Goal: Task Accomplishment & Management: Manage account settings

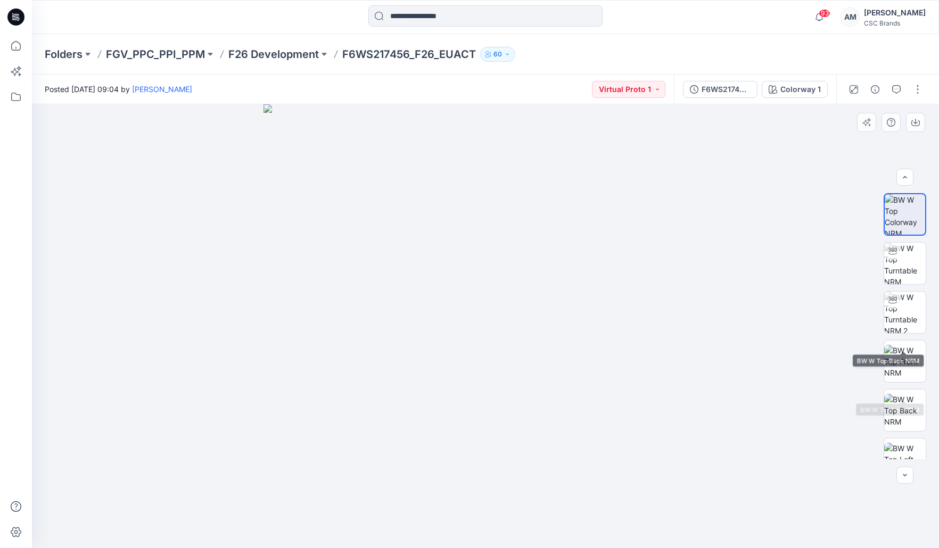
scroll to position [119, 0]
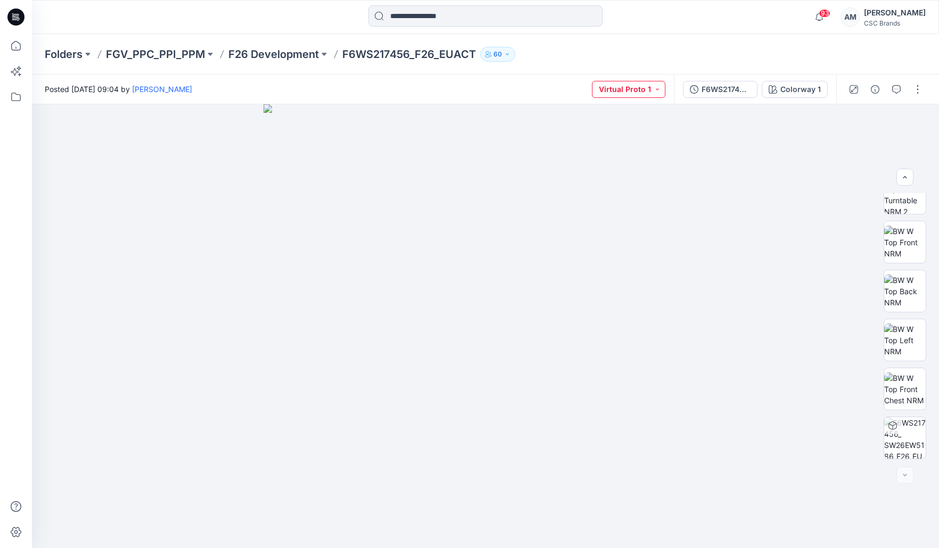
click at [644, 92] on button "Virtual Proto 1" at bounding box center [628, 89] width 73 height 17
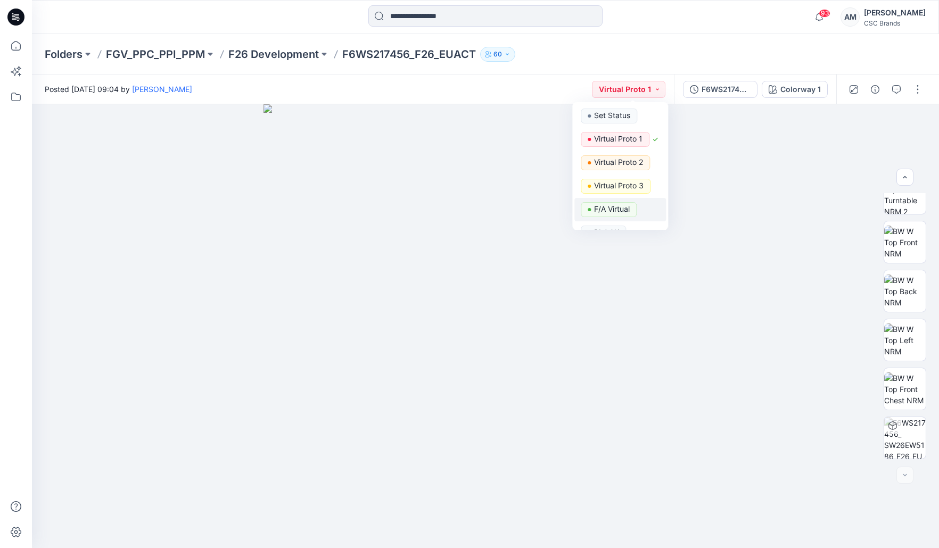
click at [629, 210] on p "F/A Virtual" at bounding box center [612, 209] width 36 height 14
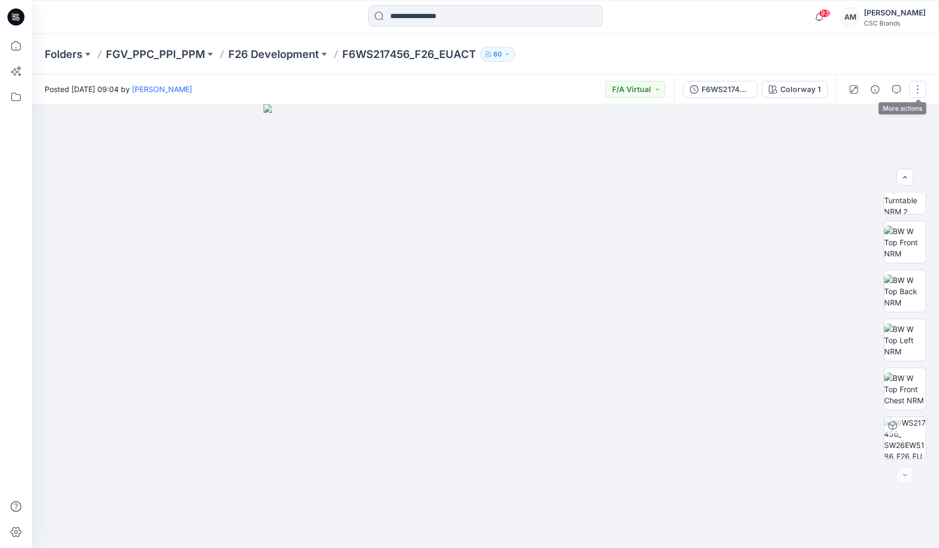
click at [917, 92] on button "button" at bounding box center [917, 89] width 17 height 17
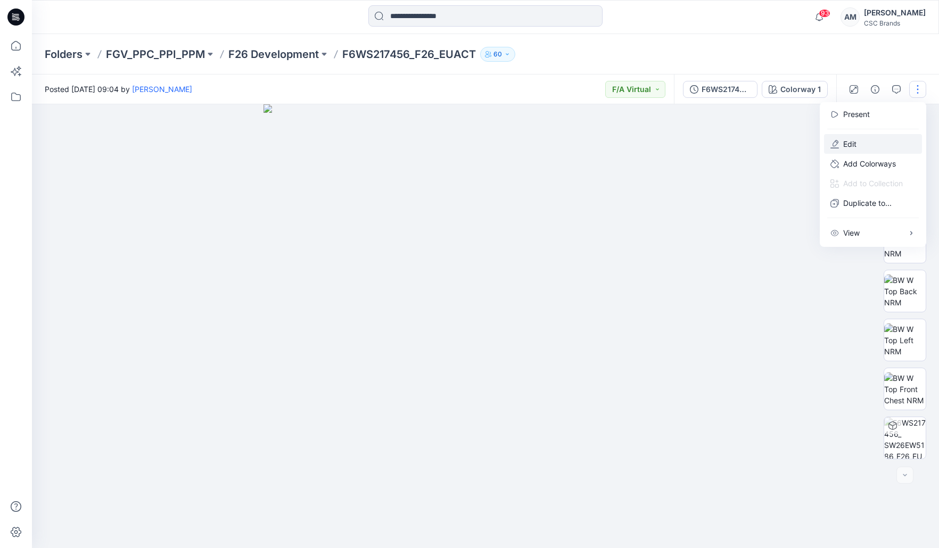
click at [856, 143] on p "Edit" at bounding box center [849, 143] width 13 height 11
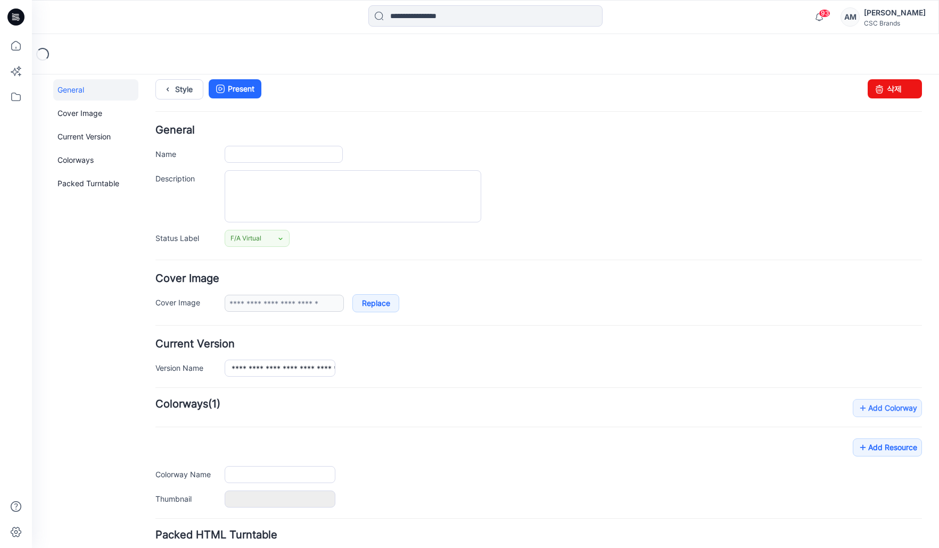
scroll to position [86, 0]
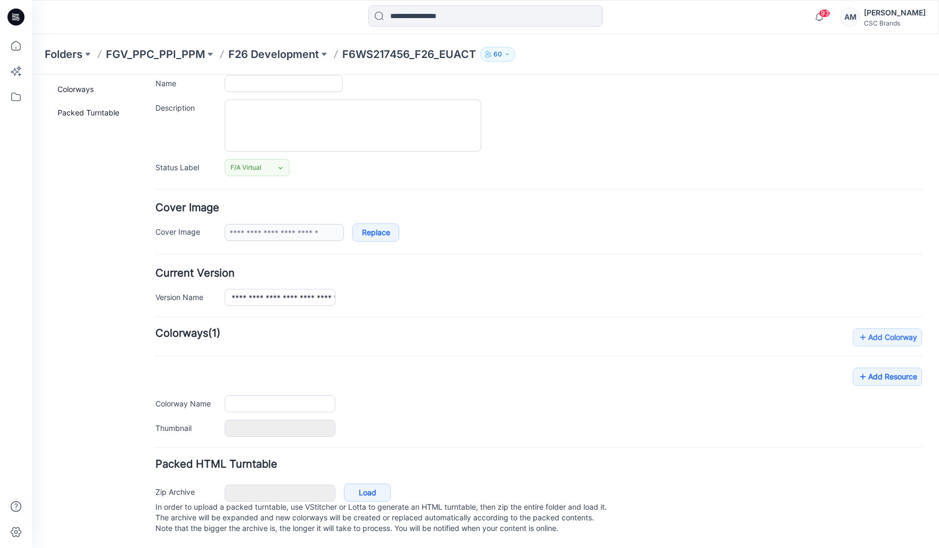
type input "**********"
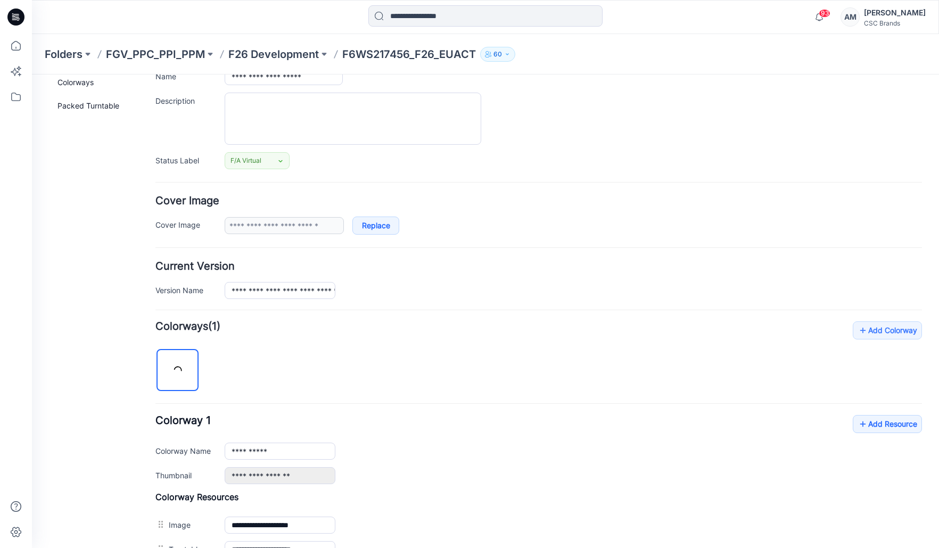
scroll to position [139, 0]
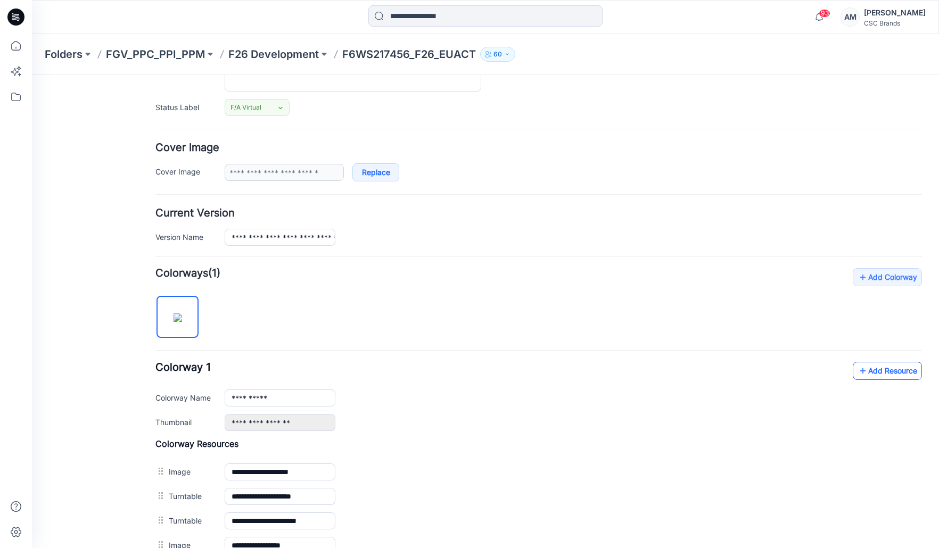
click at [882, 368] on link "Add Resource" at bounding box center [887, 371] width 69 height 18
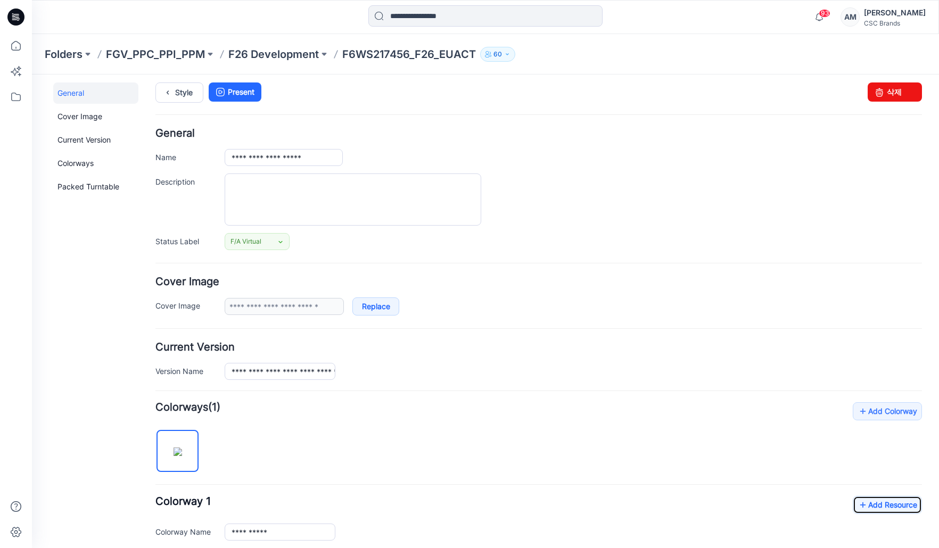
scroll to position [0, 0]
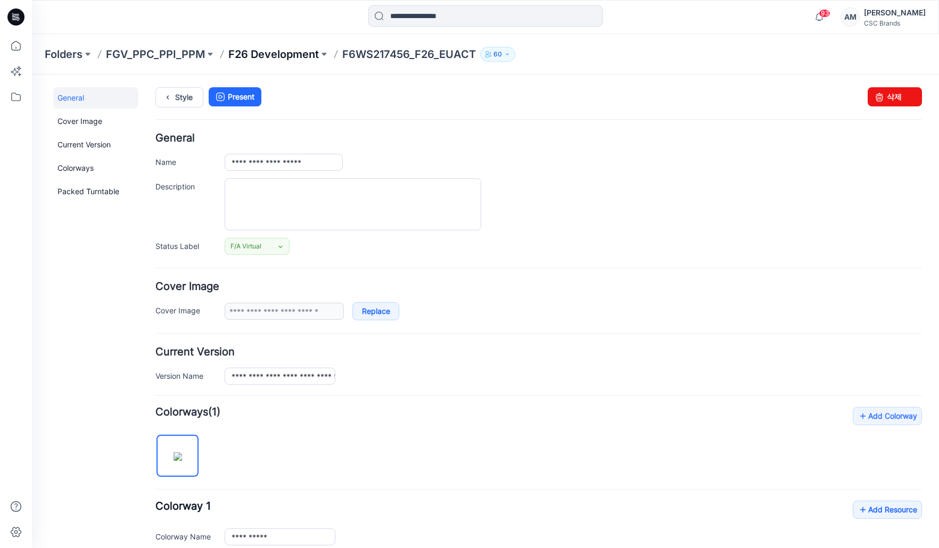
click at [290, 56] on p "F26 Development" at bounding box center [273, 54] width 90 height 15
